Goal: Find specific page/section: Find specific page/section

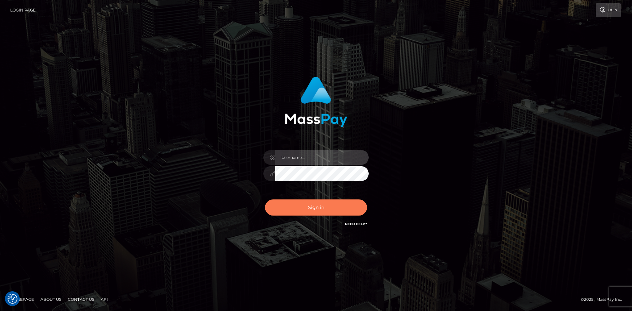
type input "hello.feetfinder"
click at [340, 208] on button "Sign in" at bounding box center [316, 208] width 102 height 16
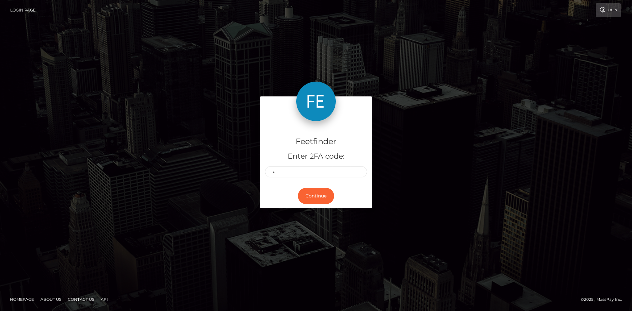
type input "3"
type input "0"
type input "5"
type input "9"
type input "7"
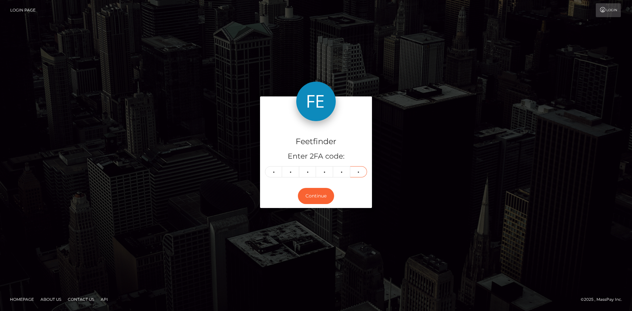
type input "6"
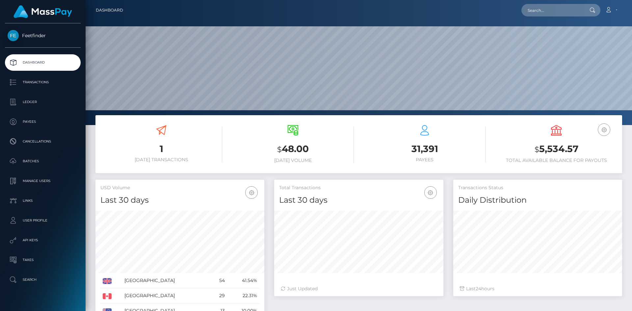
scroll to position [117, 169]
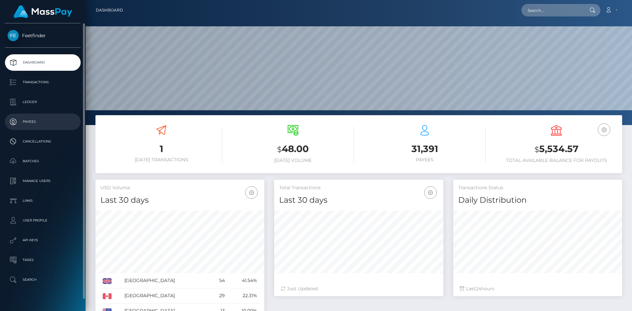
click at [24, 117] on p "Payees" at bounding box center [43, 122] width 70 height 10
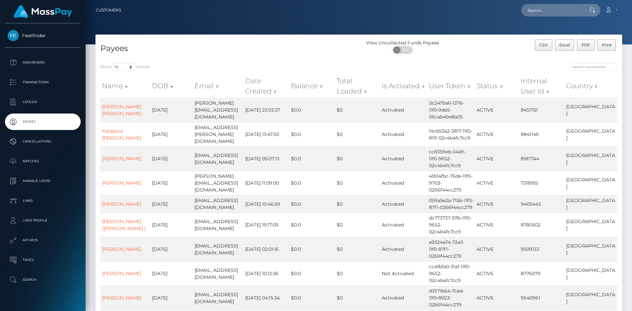
click at [594, 61] on div "Show 10 25 50 100 250 entries Name DOB Email Date Created Balance Total Loaded …" at bounding box center [359, 209] width 527 height 303
click at [591, 69] on input "search" at bounding box center [594, 67] width 48 height 8
paste input "821318e6-327e-11f0-9652-02c4b4fc7cc9"
type input "821318e6-327e-11f0-9652-02c4b4fc7cc9"
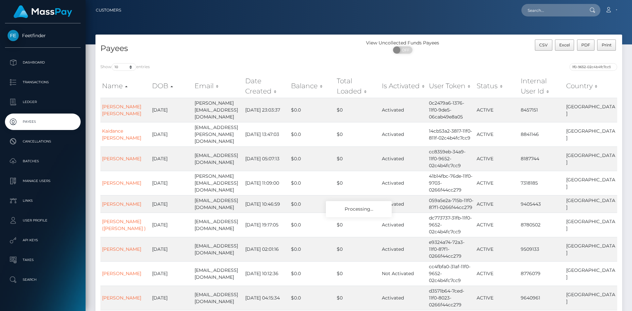
scroll to position [0, 0]
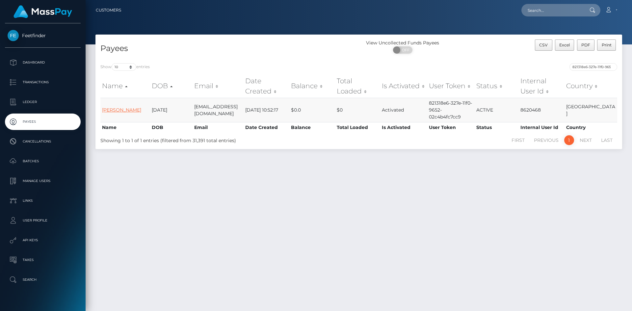
click at [119, 107] on link "Carl Edward Smith" at bounding box center [121, 110] width 39 height 6
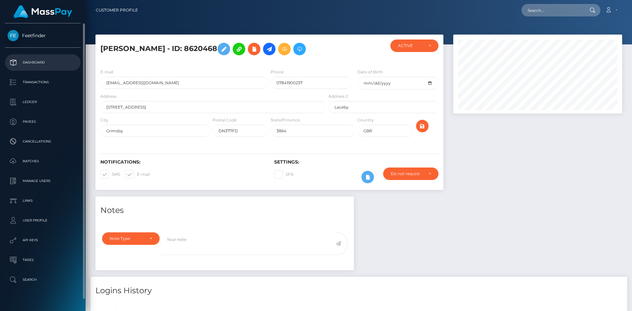
click at [39, 62] on p "Dashboard" at bounding box center [43, 63] width 70 height 10
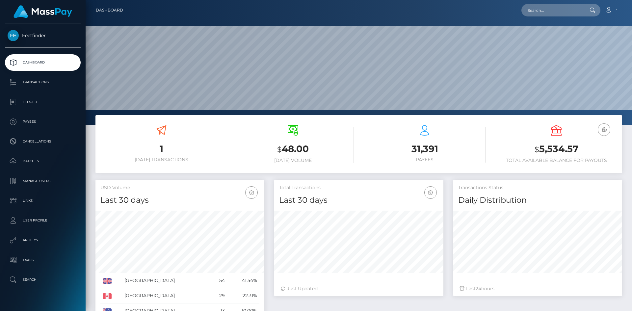
scroll to position [117, 169]
